Goal: Task Accomplishment & Management: Complete application form

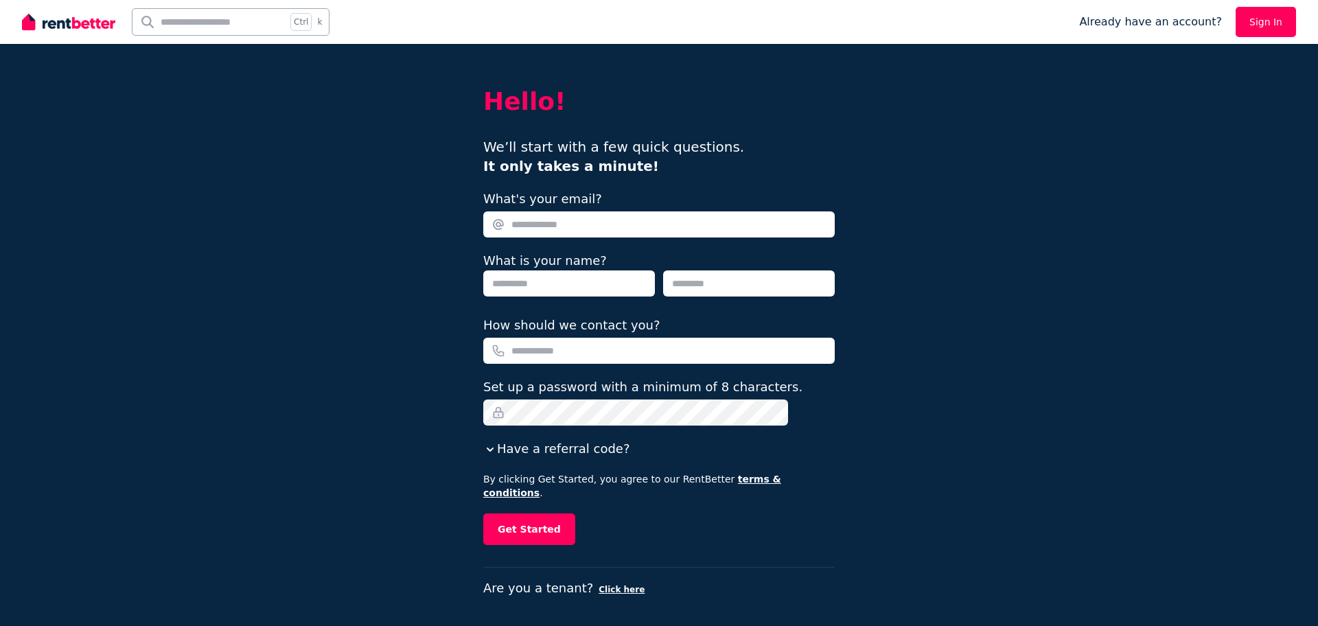
drag, startPoint x: 555, startPoint y: 214, endPoint x: 557, endPoint y: 221, distance: 7.2
click at [555, 214] on input "What's your email?" at bounding box center [658, 224] width 351 height 26
type input "**********"
type input "******"
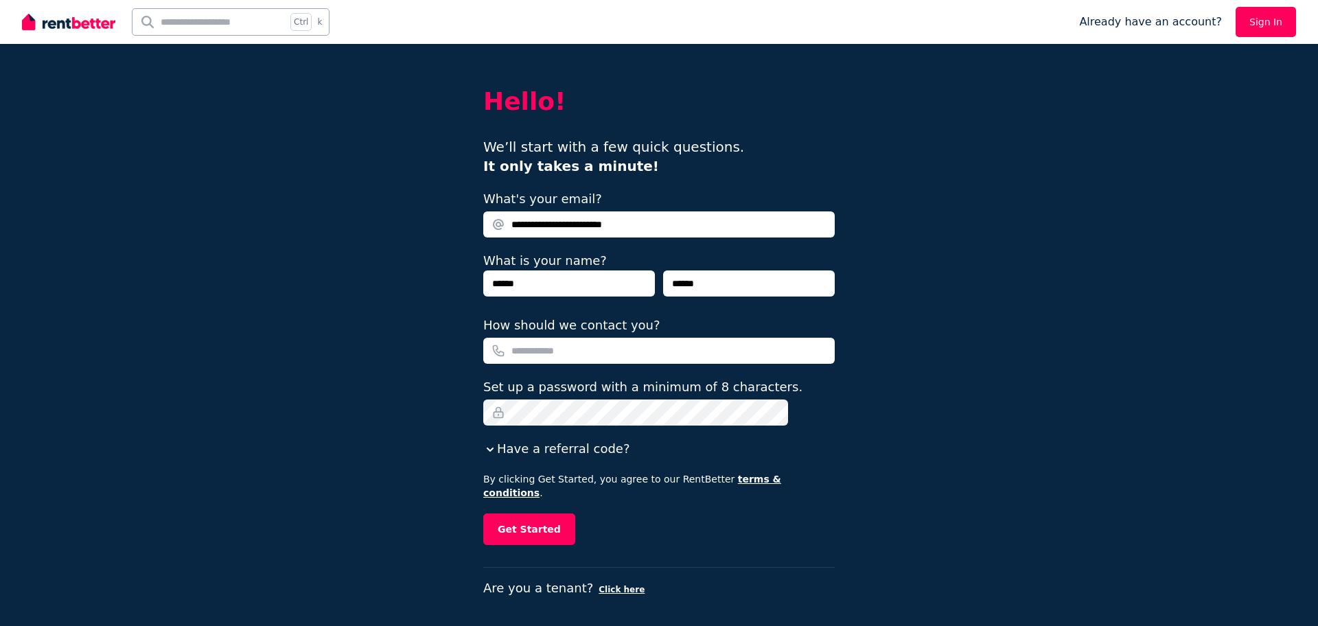
type input "**********"
click at [563, 515] on button "Get Started" at bounding box center [529, 530] width 92 height 32
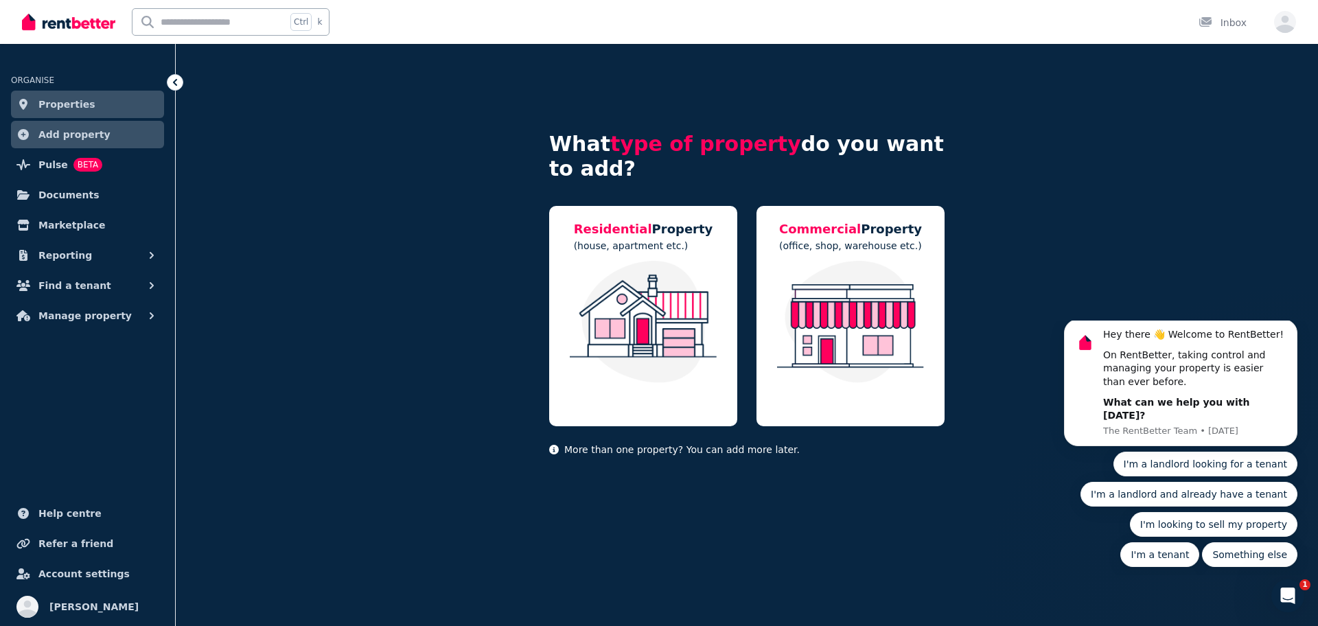
click at [112, 106] on link "Properties" at bounding box center [87, 104] width 153 height 27
click at [117, 132] on link "Add property" at bounding box center [87, 134] width 153 height 27
click at [41, 165] on span "Pulse" at bounding box center [53, 165] width 30 height 16
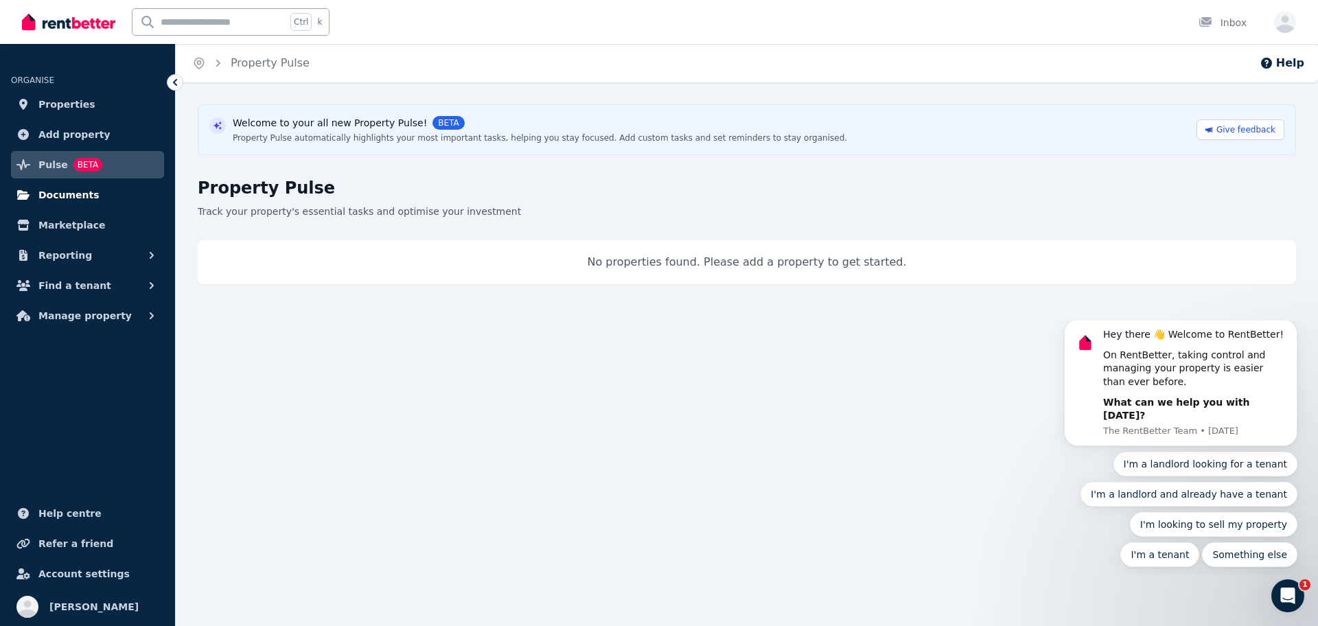
click at [67, 195] on span "Documents" at bounding box center [68, 195] width 61 height 16
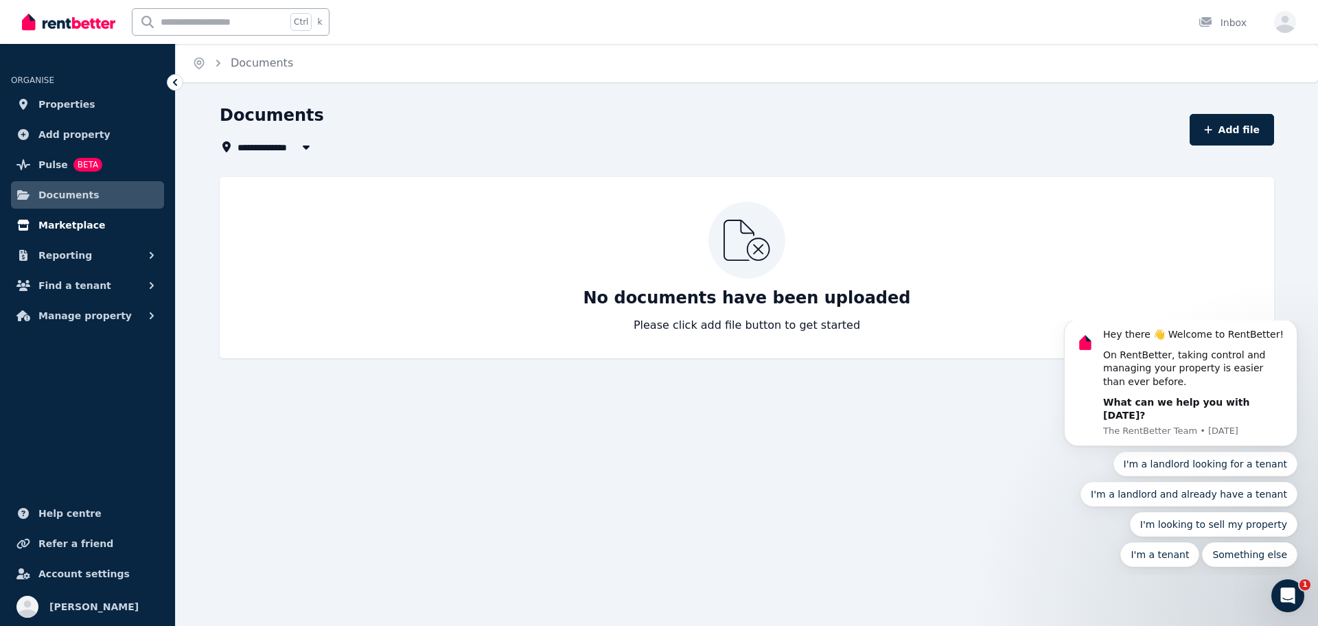
click at [73, 231] on span "Marketplace" at bounding box center [71, 225] width 67 height 16
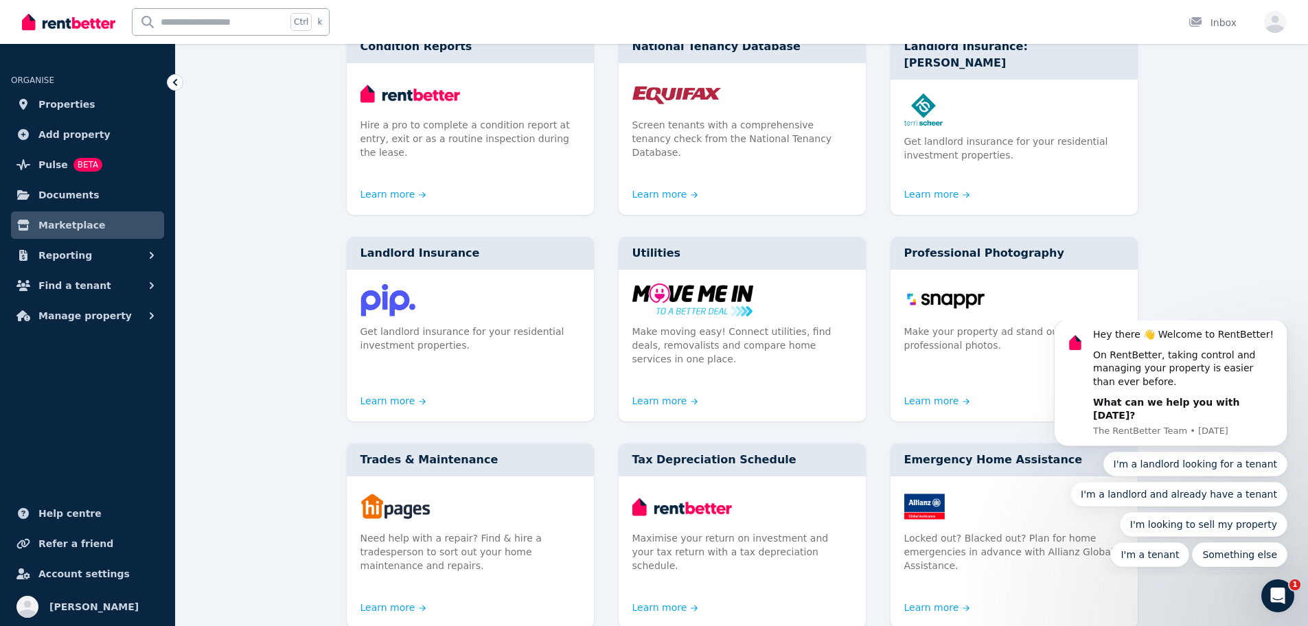
scroll to position [111, 0]
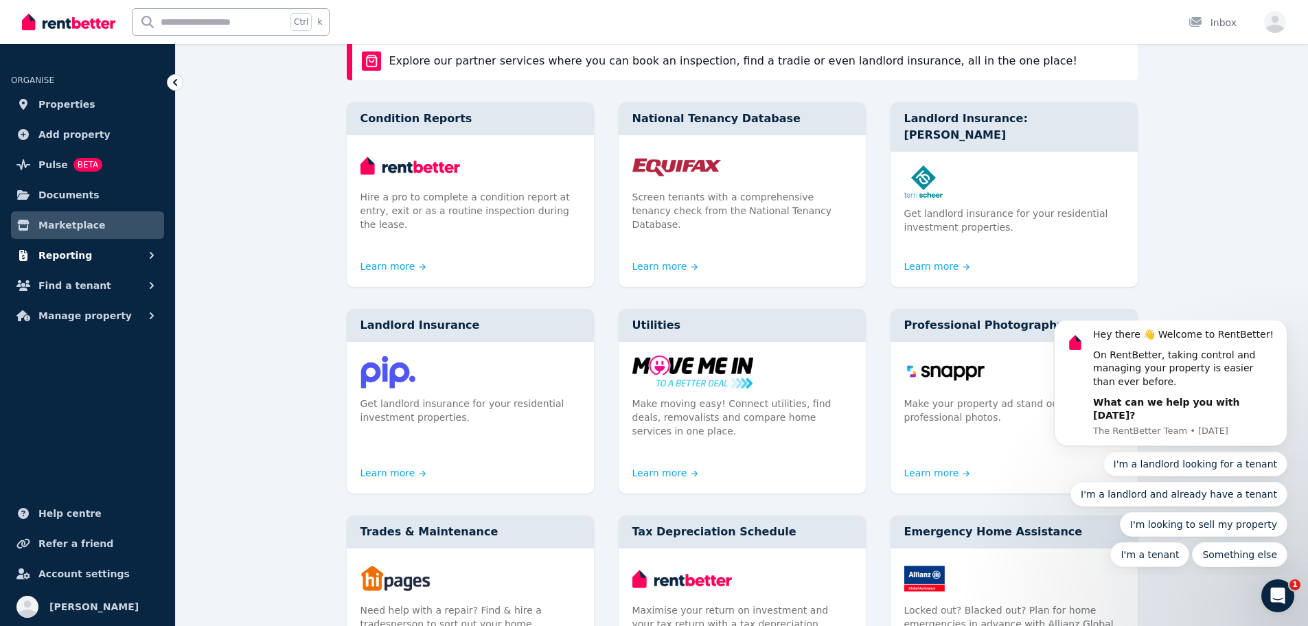
click at [60, 253] on span "Reporting" at bounding box center [65, 255] width 54 height 16
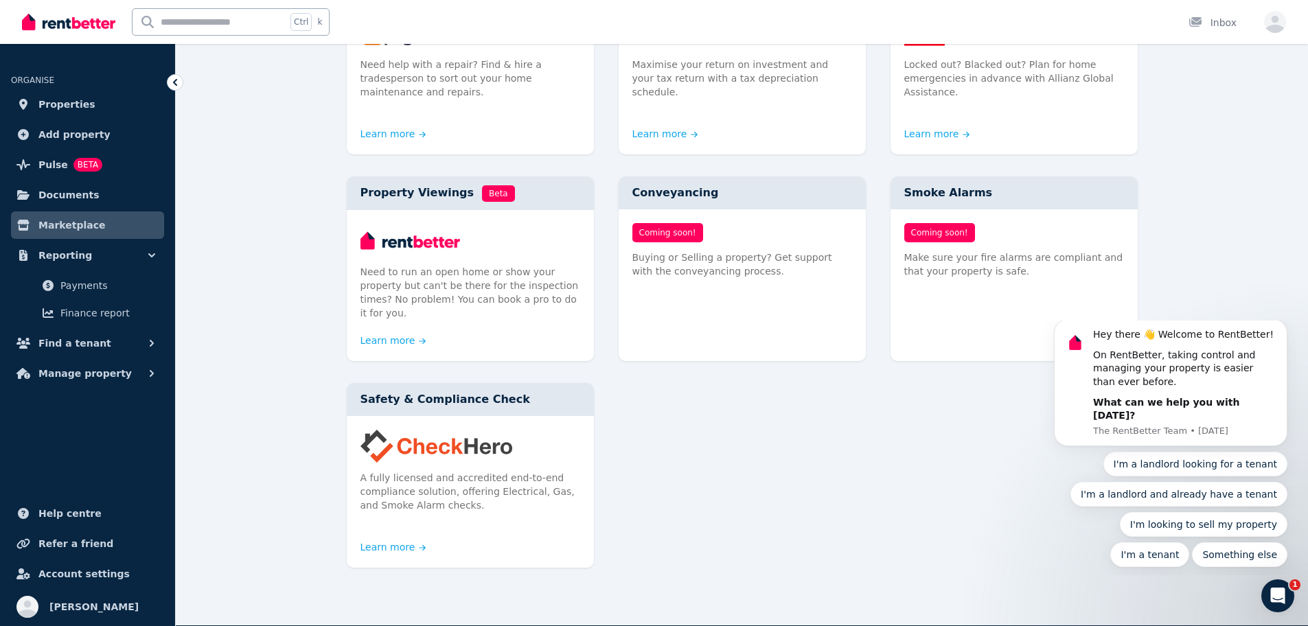
scroll to position [728, 0]
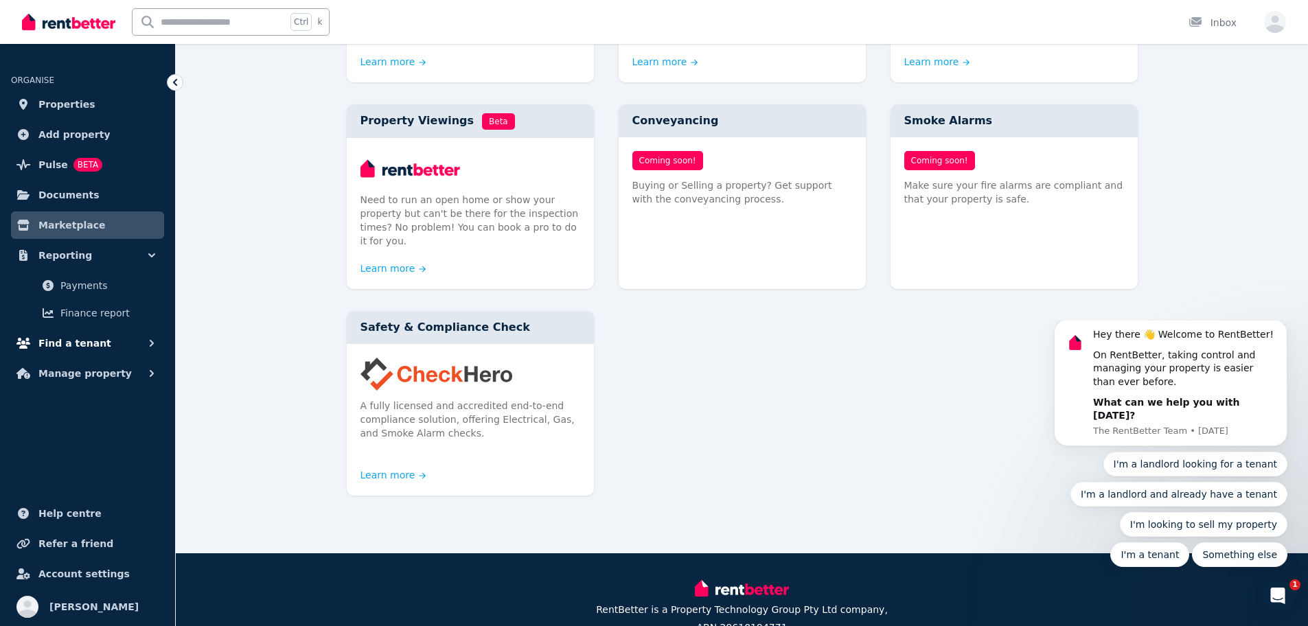
click at [60, 346] on span "Find a tenant" at bounding box center [74, 343] width 73 height 16
click at [104, 430] on span "Manage property" at bounding box center [84, 428] width 93 height 16
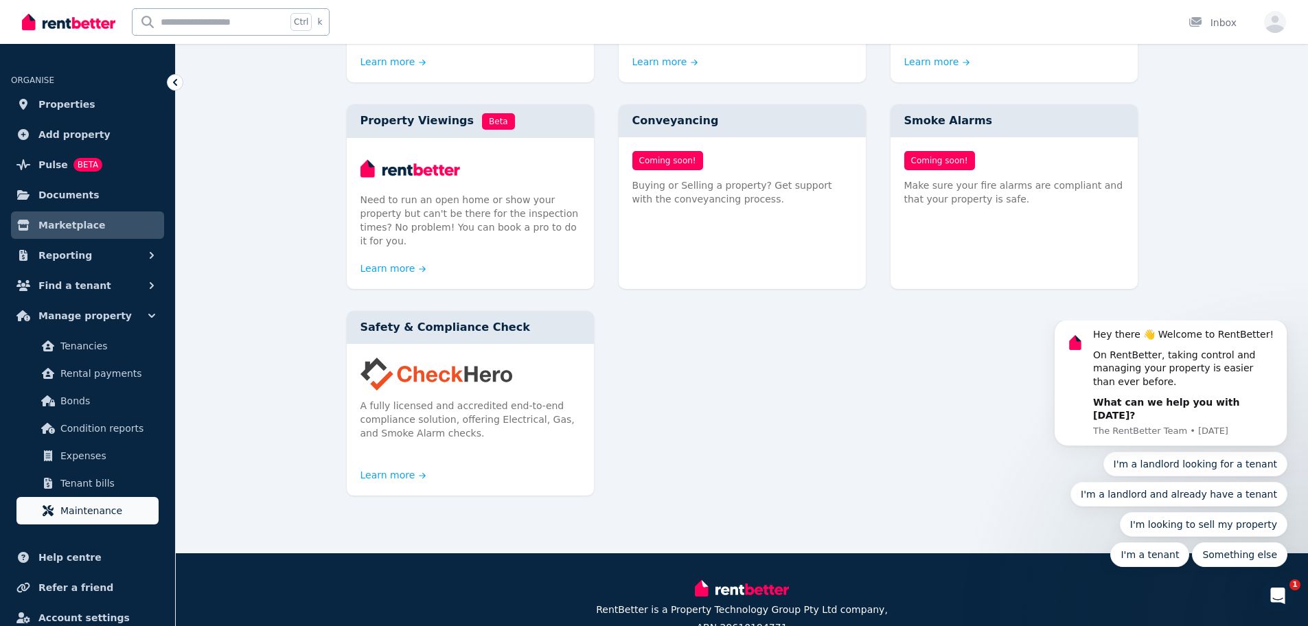
scroll to position [44, 0]
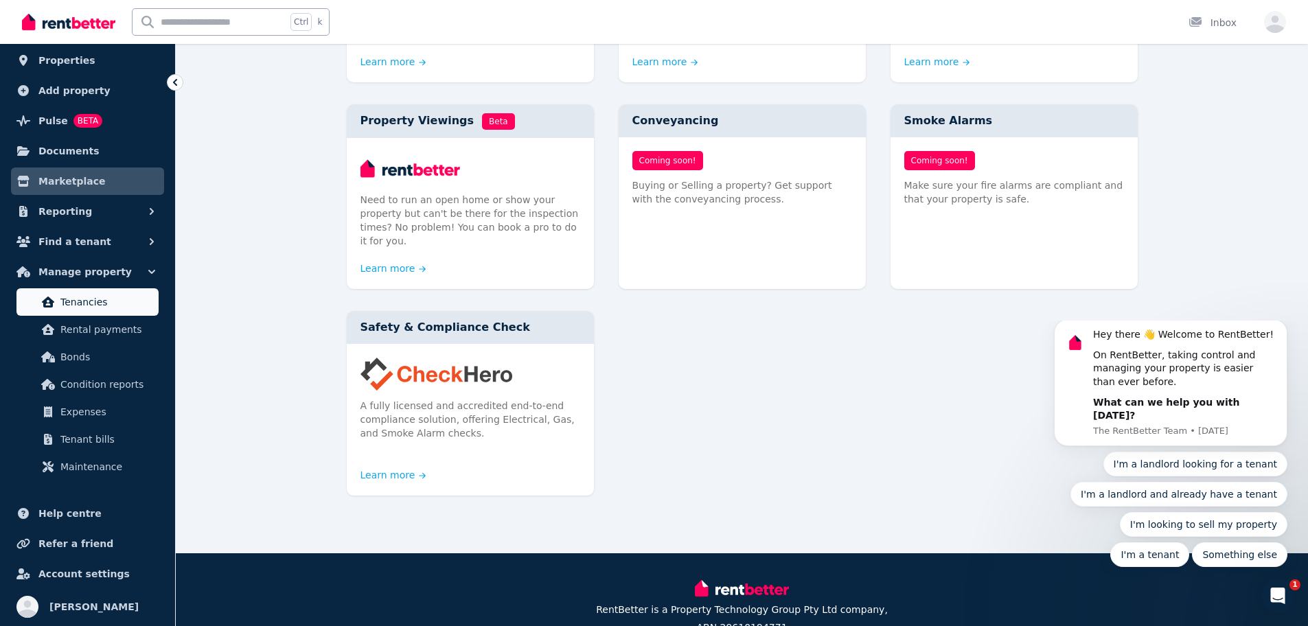
click at [143, 305] on span "Tenancies" at bounding box center [106, 302] width 93 height 16
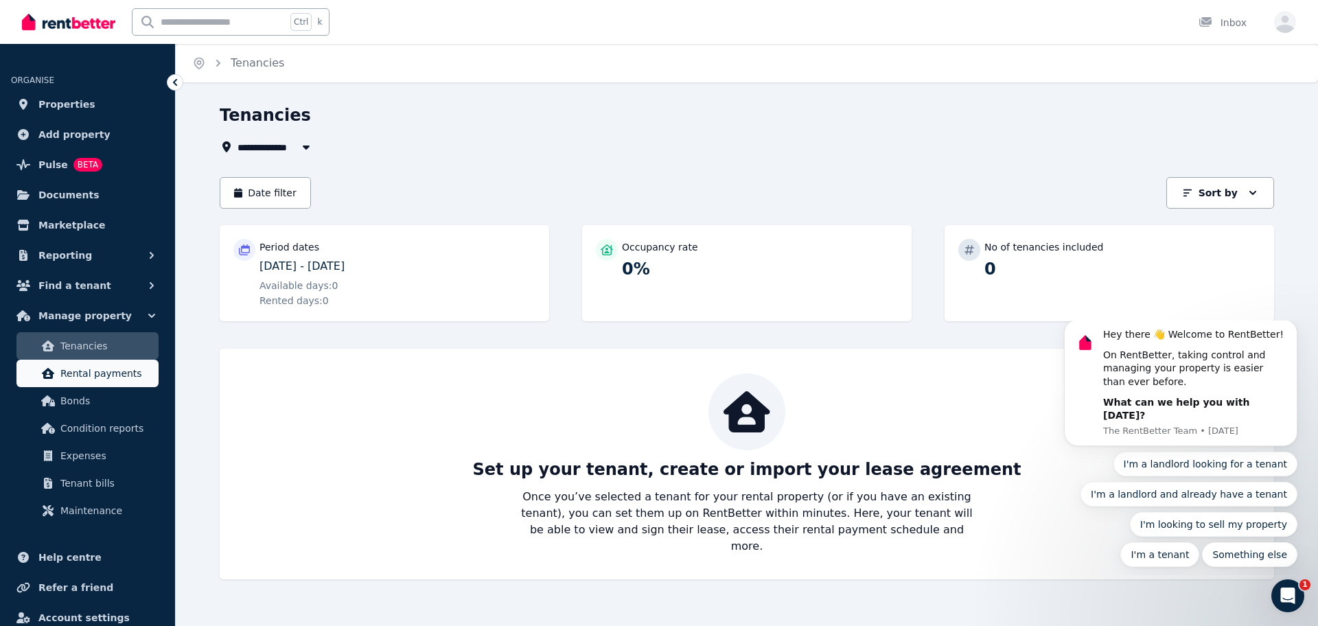
click at [89, 370] on span "Rental payments" at bounding box center [106, 373] width 93 height 16
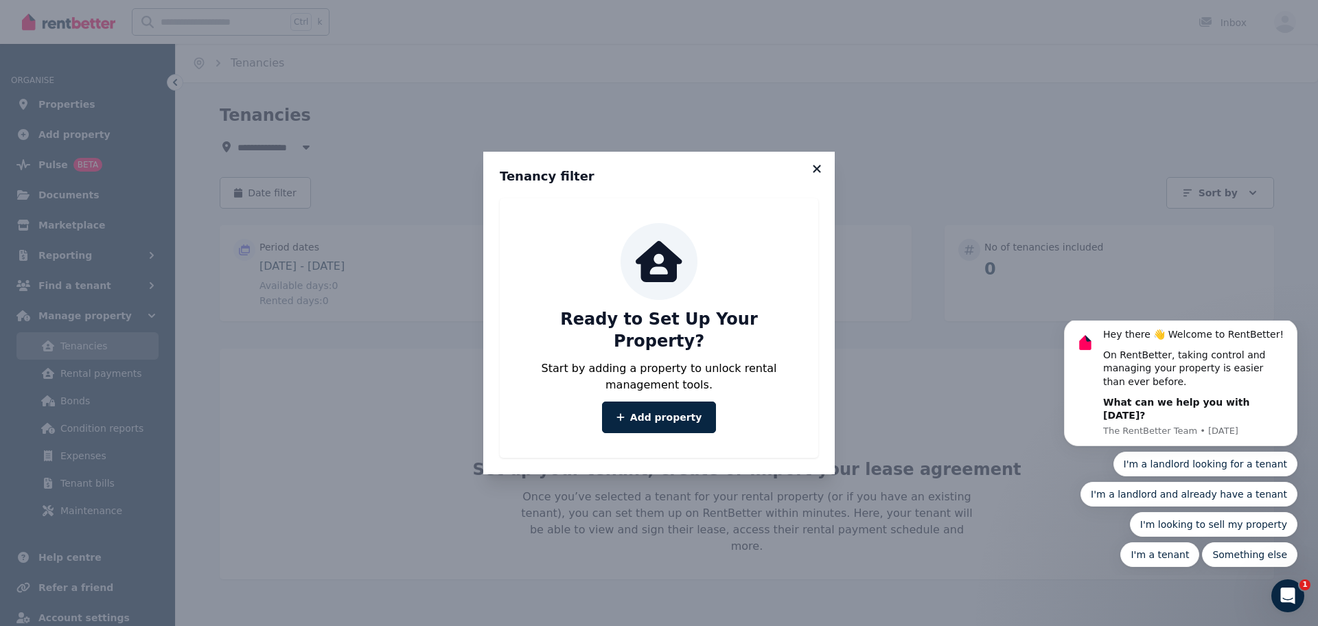
click at [813, 175] on icon at bounding box center [817, 169] width 14 height 12
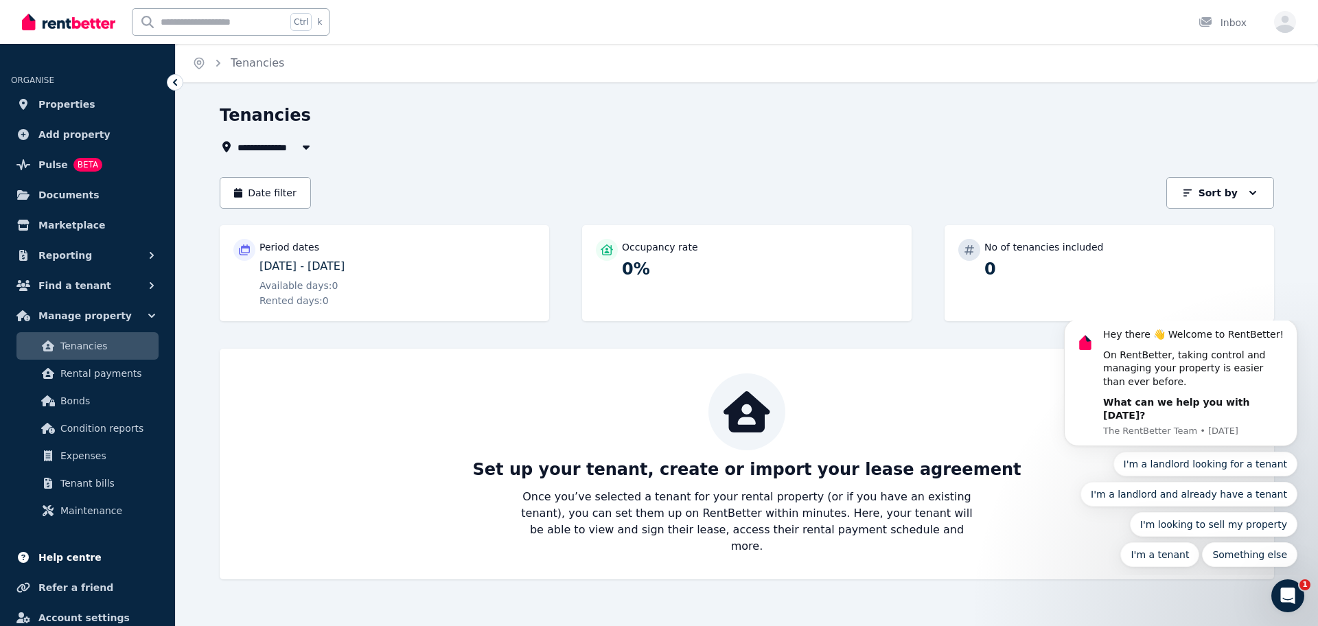
click at [64, 555] on span "Help centre" at bounding box center [69, 557] width 63 height 16
click at [74, 319] on span "Manage property" at bounding box center [84, 316] width 93 height 16
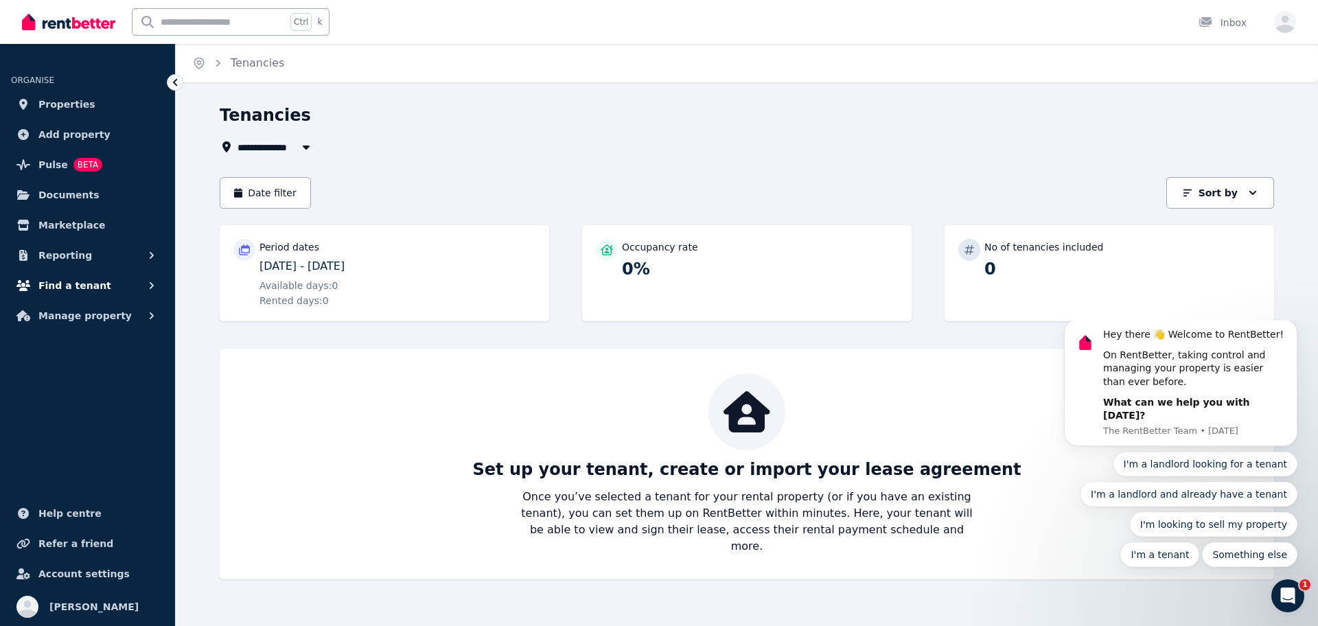
click at [89, 281] on span "Find a tenant" at bounding box center [74, 285] width 73 height 16
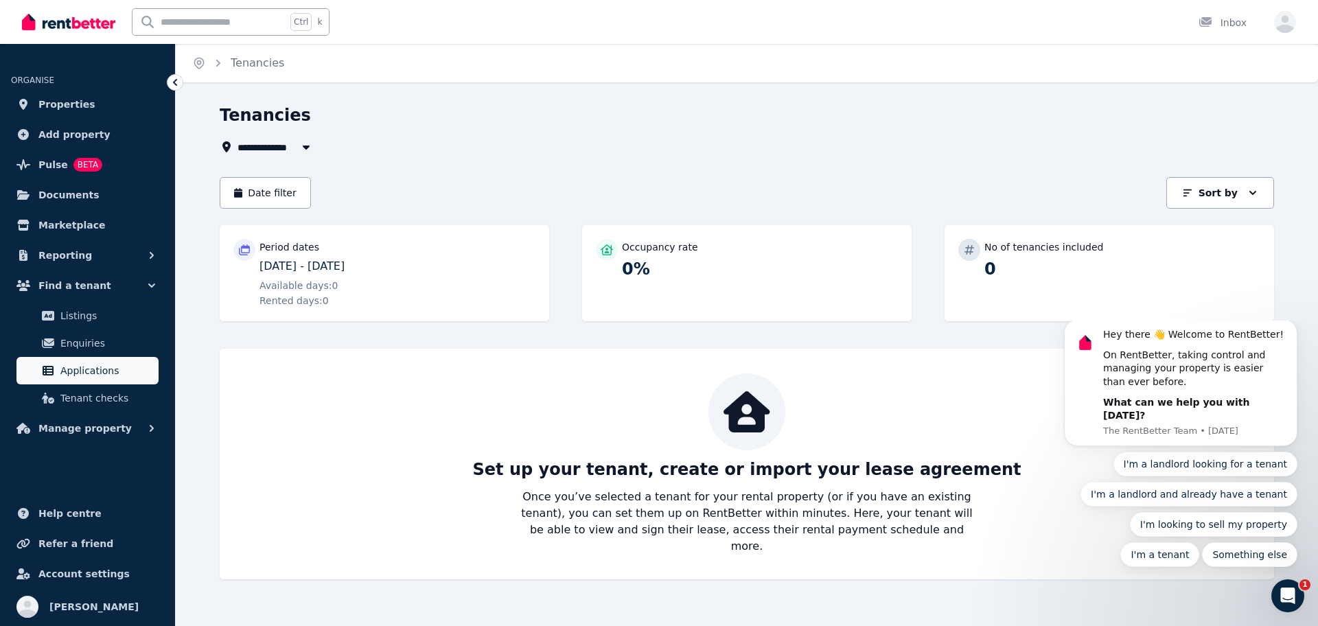
click at [79, 370] on span "Applications" at bounding box center [106, 370] width 93 height 16
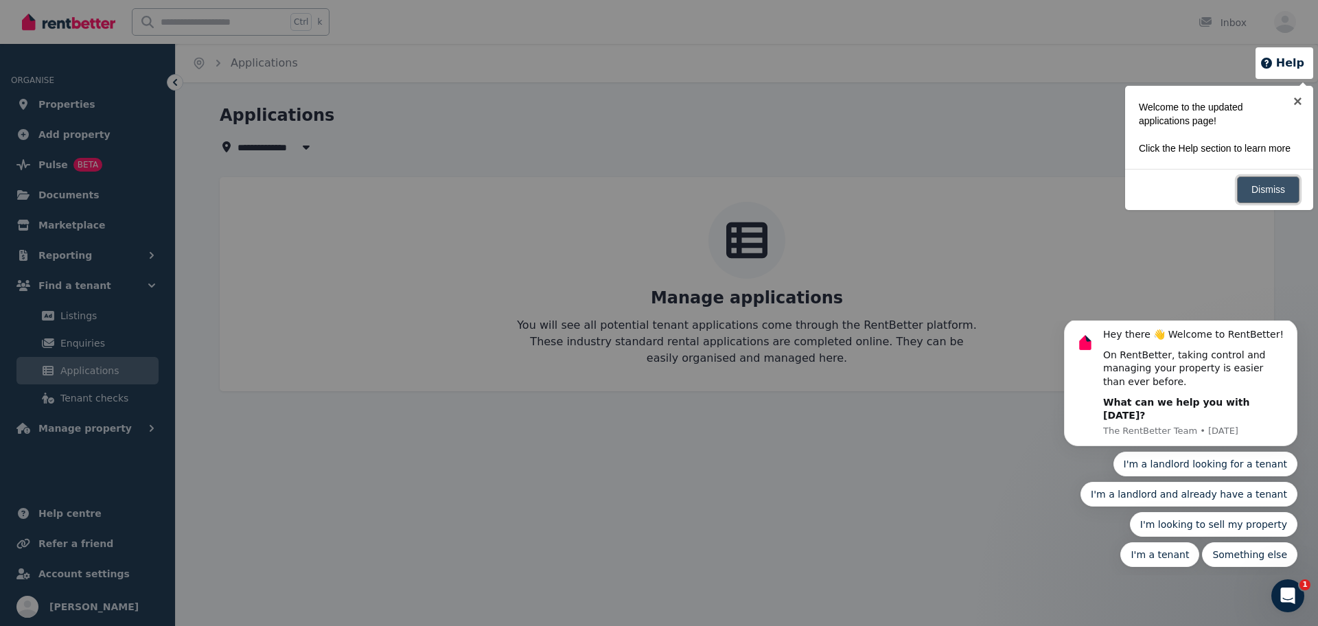
click at [1275, 188] on link "Dismiss" at bounding box center [1268, 189] width 62 height 27
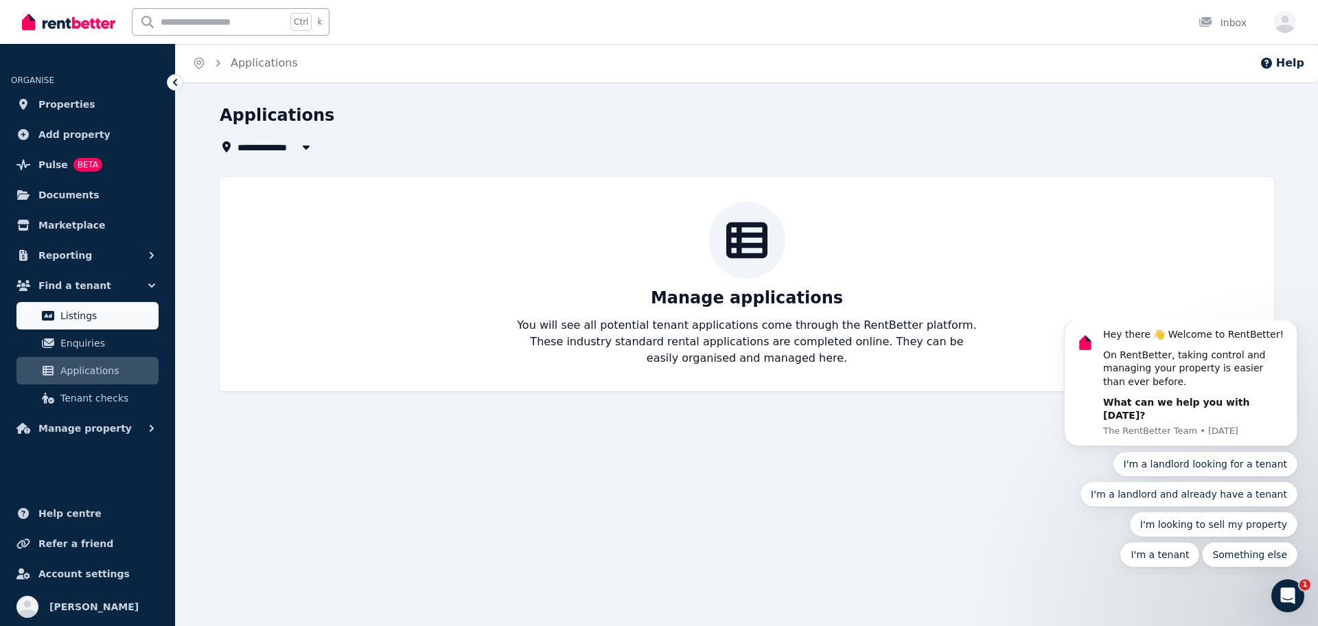
click at [89, 327] on link "Listings" at bounding box center [87, 315] width 142 height 27
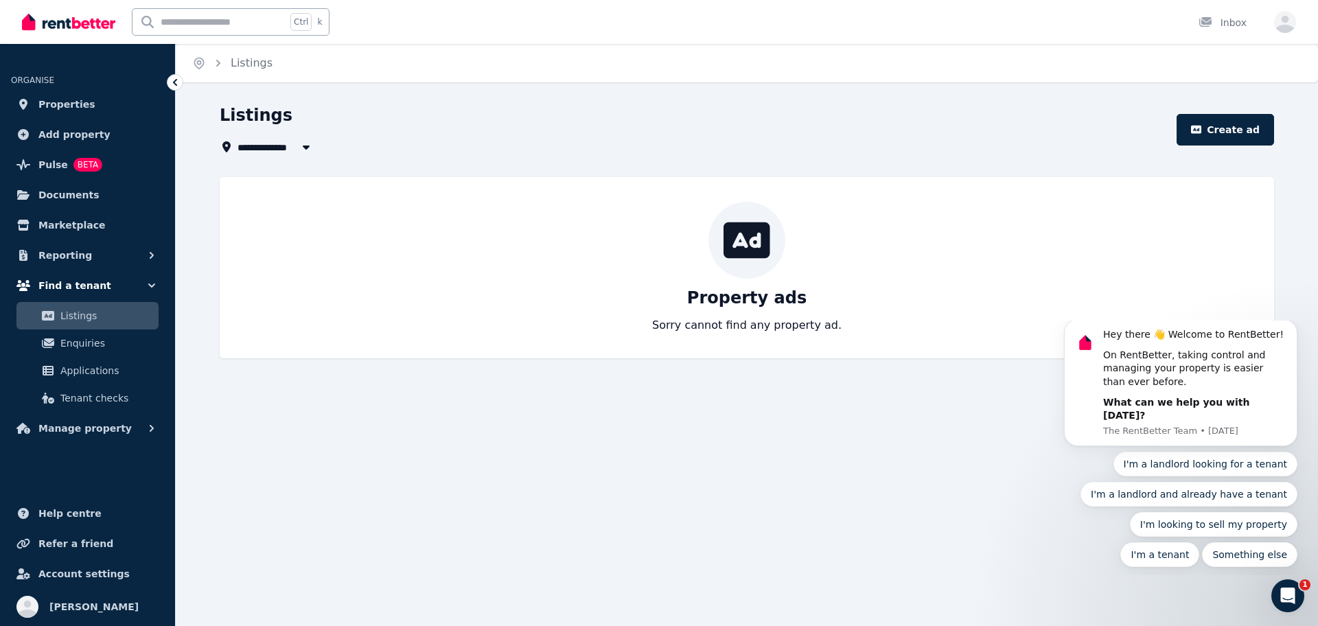
click at [72, 281] on span "Find a tenant" at bounding box center [74, 285] width 73 height 16
click at [80, 255] on span "Reporting" at bounding box center [65, 255] width 54 height 16
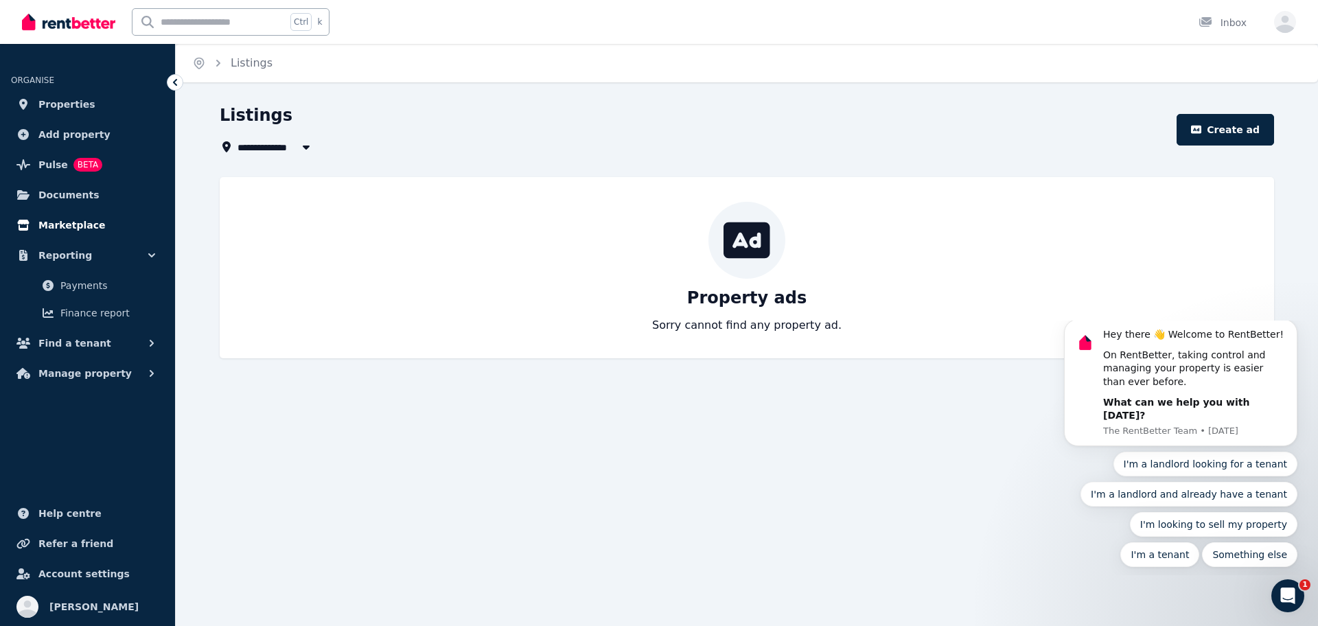
click at [80, 220] on span "Marketplace" at bounding box center [71, 225] width 67 height 16
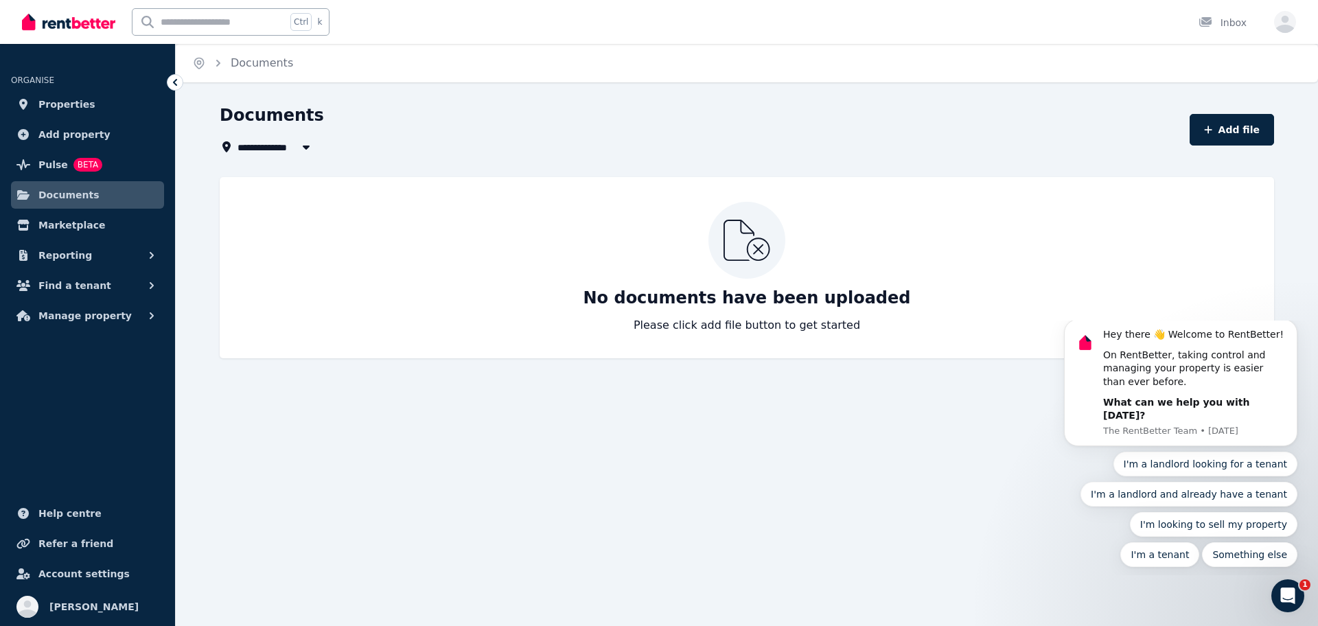
click at [263, 428] on div "**********" at bounding box center [659, 313] width 1318 height 626
